Goal: Transaction & Acquisition: Register for event/course

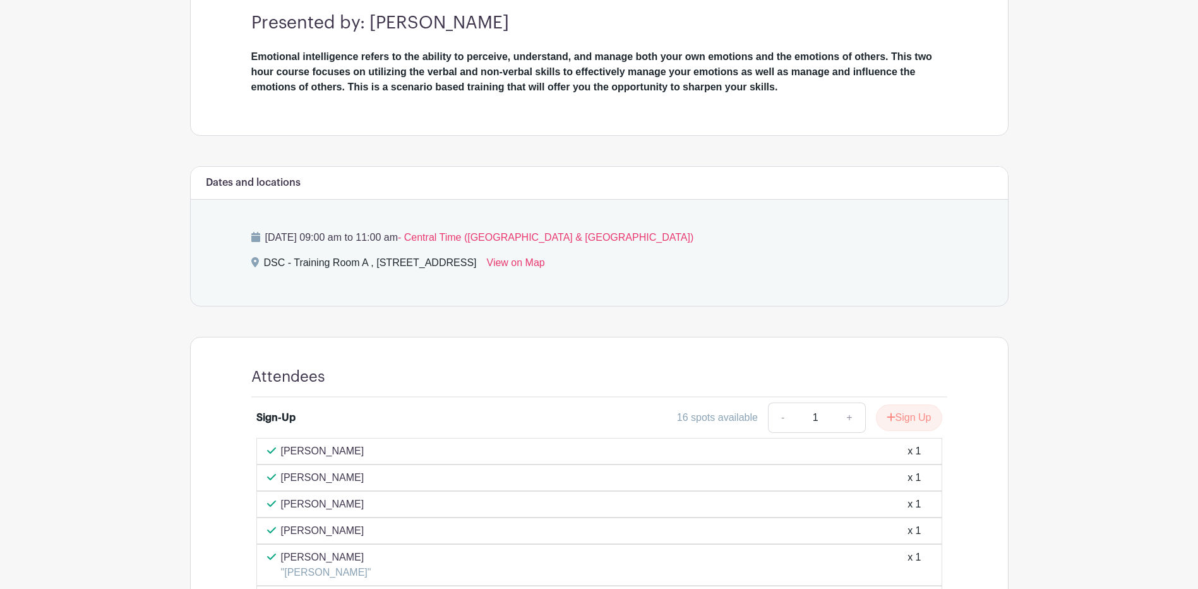
scroll to position [695, 0]
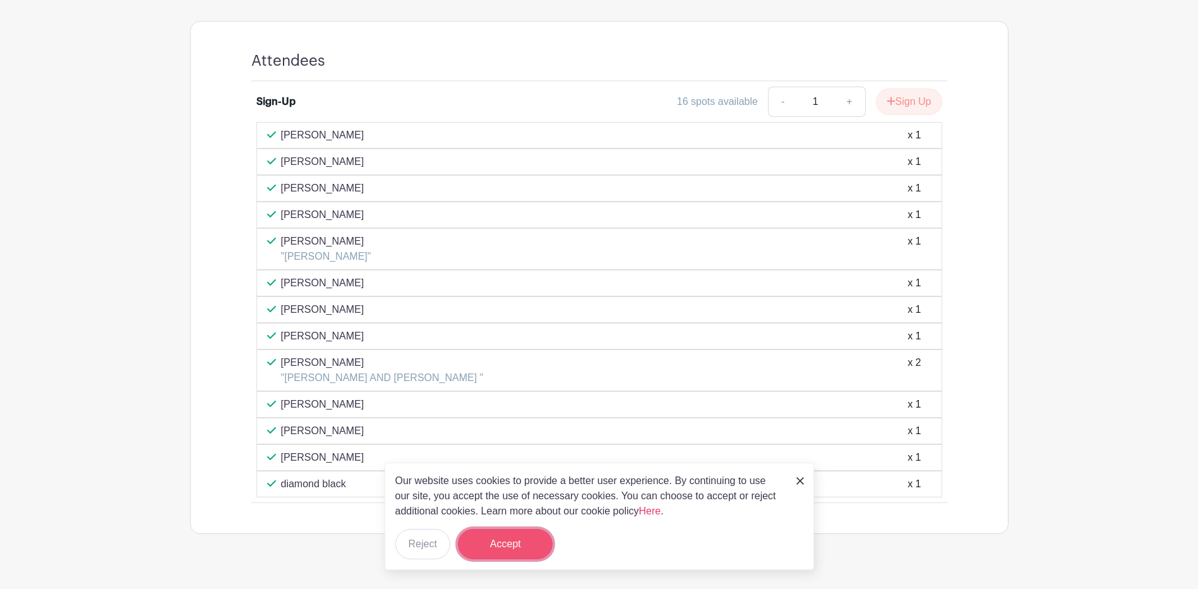
click at [506, 543] on button "Accept" at bounding box center [505, 544] width 95 height 30
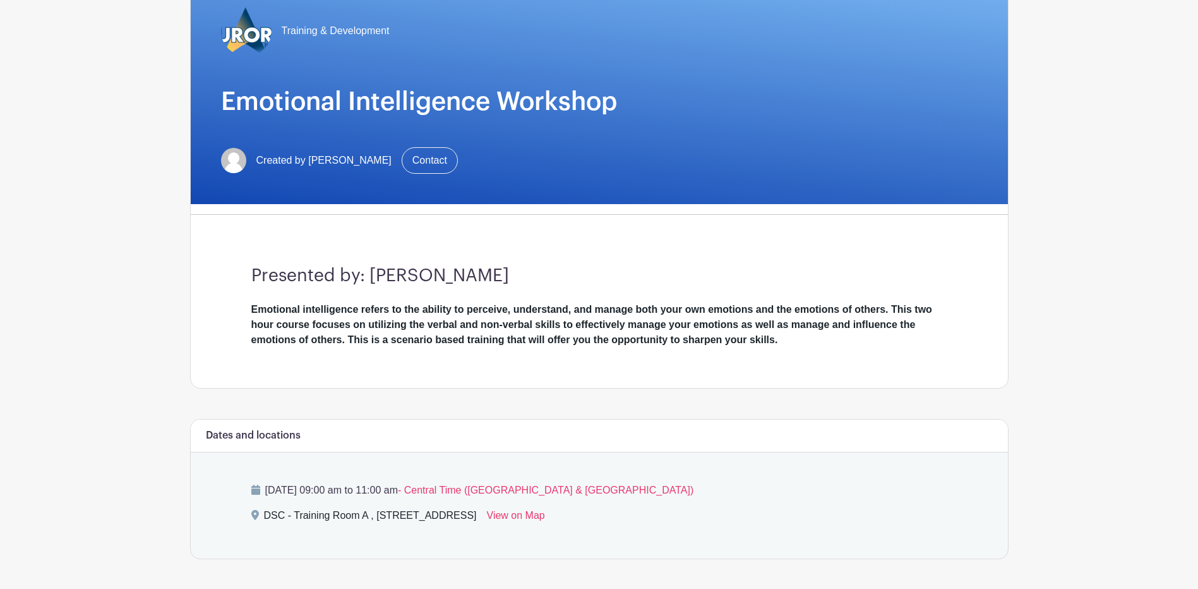
scroll to position [63, 0]
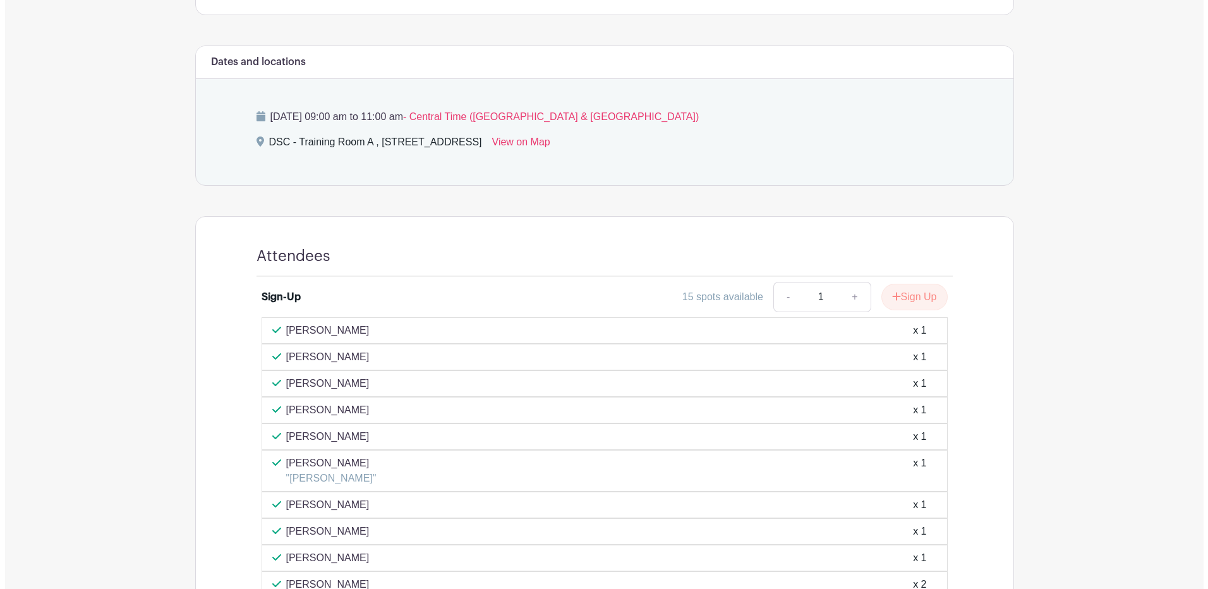
scroll to position [430, 0]
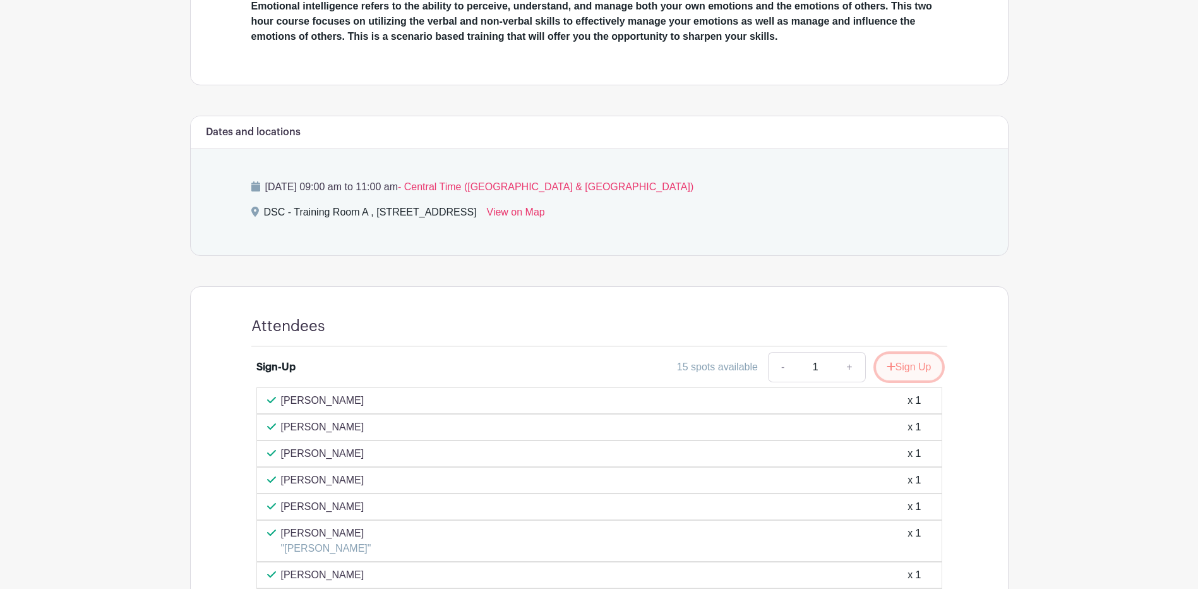
click at [907, 371] on button "Sign Up" at bounding box center [909, 367] width 66 height 27
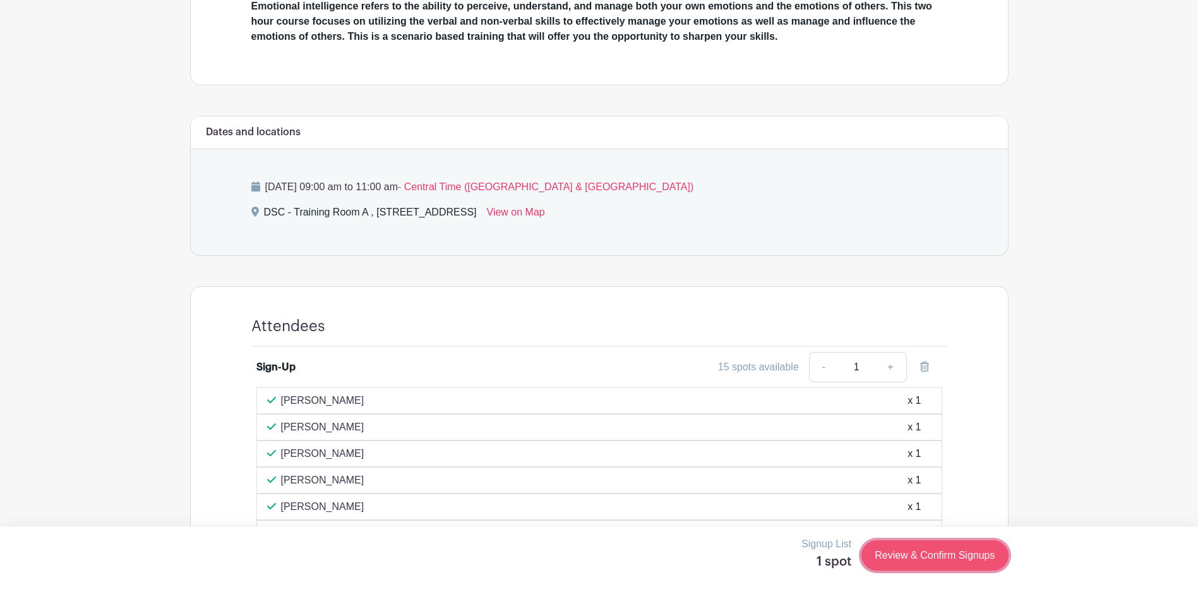
click at [939, 552] on link "Review & Confirm Signups" at bounding box center [935, 555] width 147 height 30
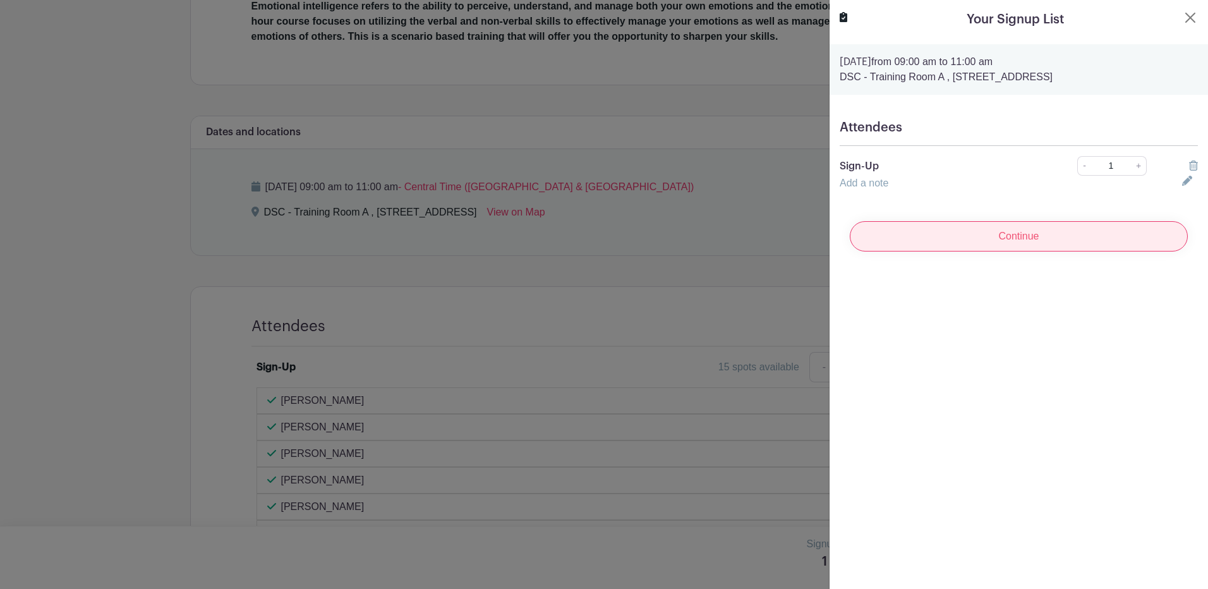
click at [1002, 247] on input "Continue" at bounding box center [1019, 236] width 338 height 30
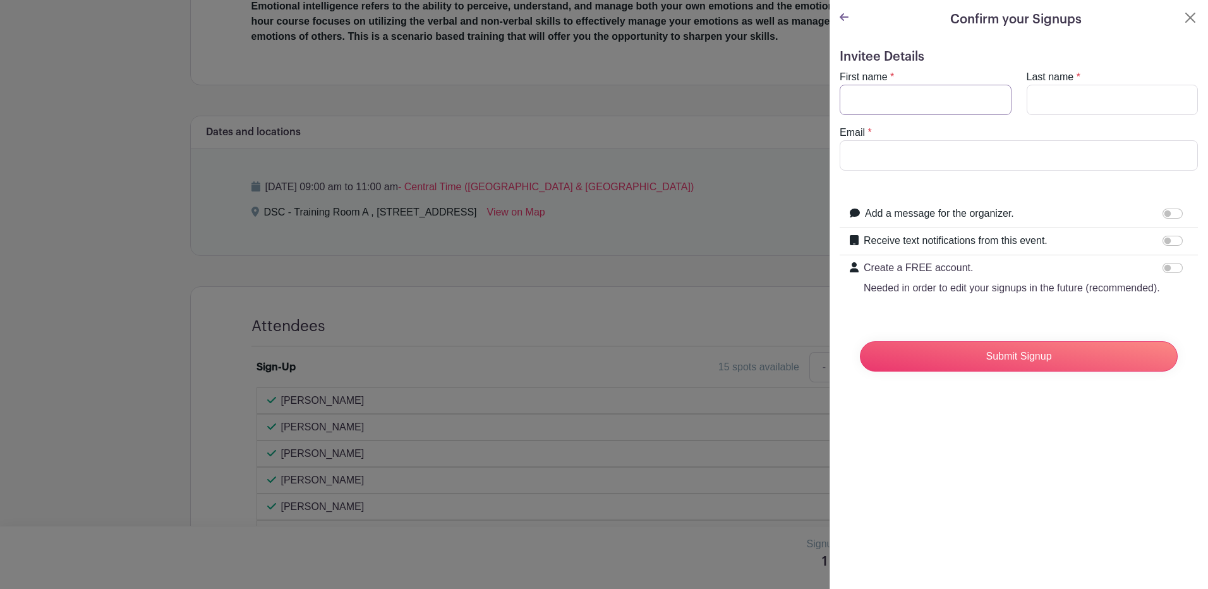
click at [921, 108] on input "First name" at bounding box center [926, 100] width 172 height 30
type input "[PERSON_NAME]"
type input "Price"
type input "[EMAIL_ADDRESS][DOMAIN_NAME]"
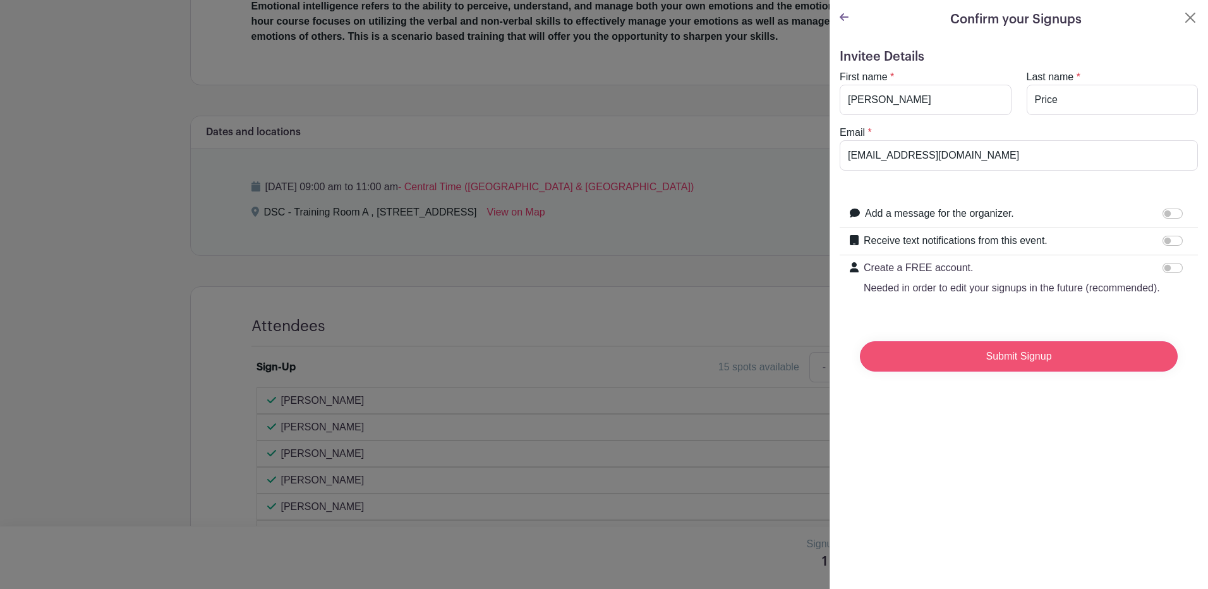
click at [952, 371] on input "Submit Signup" at bounding box center [1019, 356] width 318 height 30
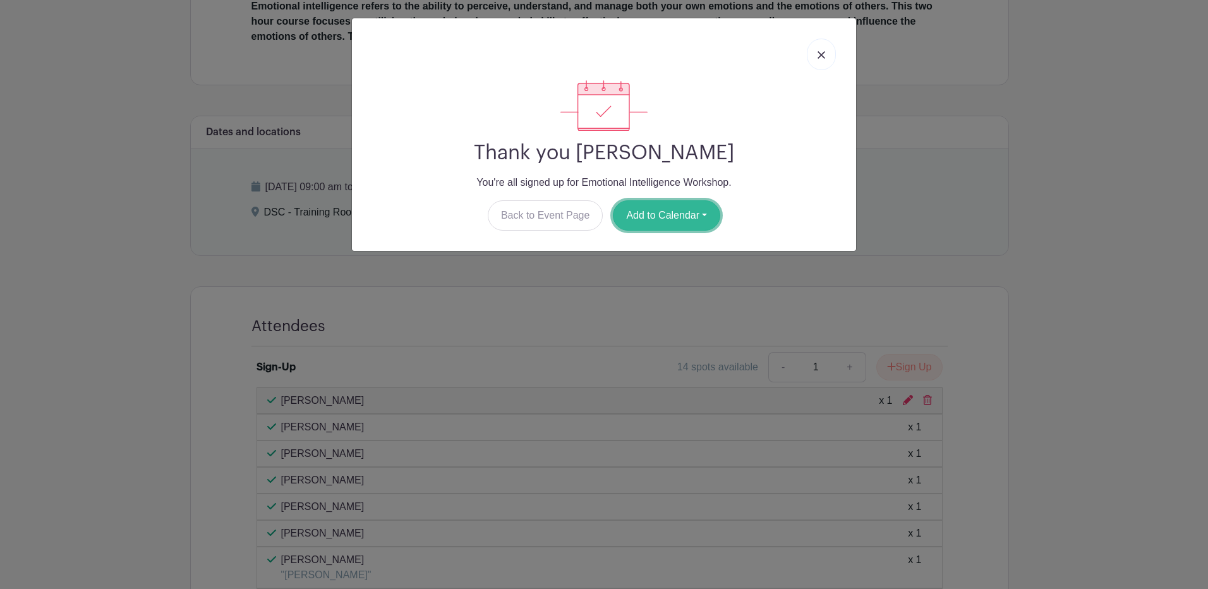
click at [699, 210] on button "Add to Calendar" at bounding box center [666, 215] width 107 height 30
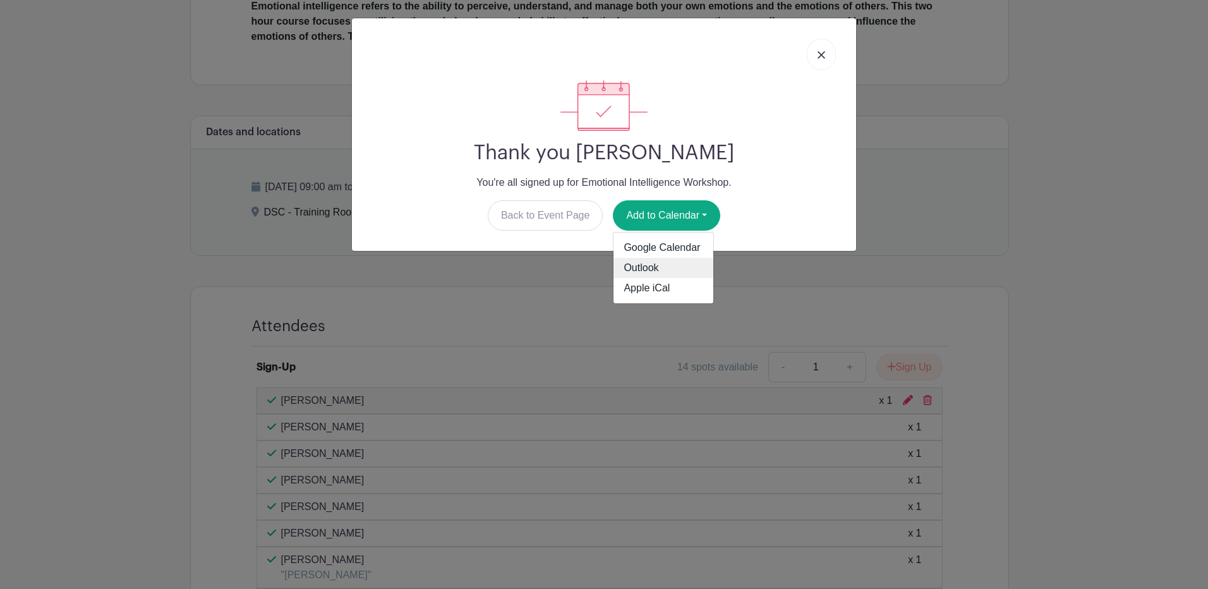
click at [670, 264] on link "Outlook" at bounding box center [663, 268] width 100 height 20
